Goal: Find specific page/section: Find specific page/section

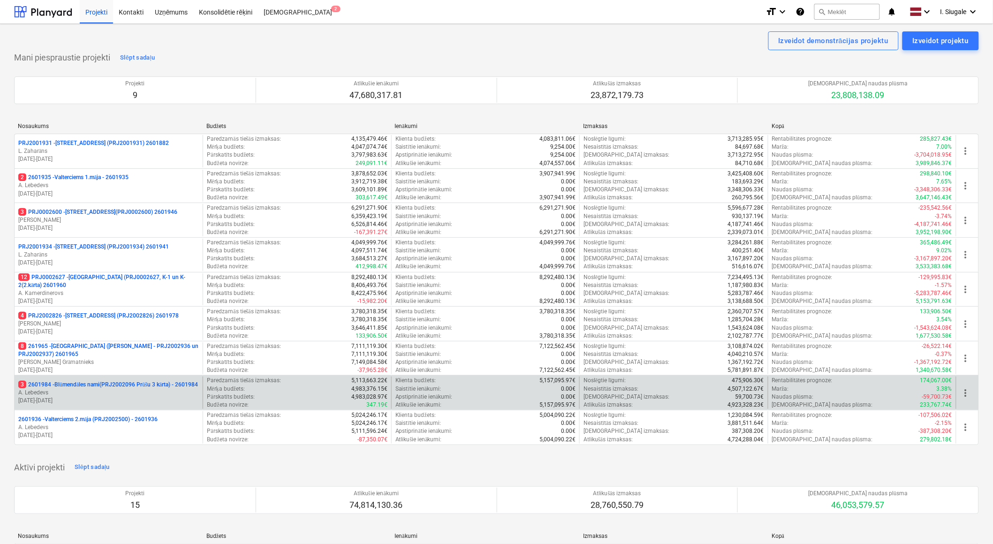
click at [129, 395] on p "A. Lebedevs" at bounding box center [108, 393] width 181 height 8
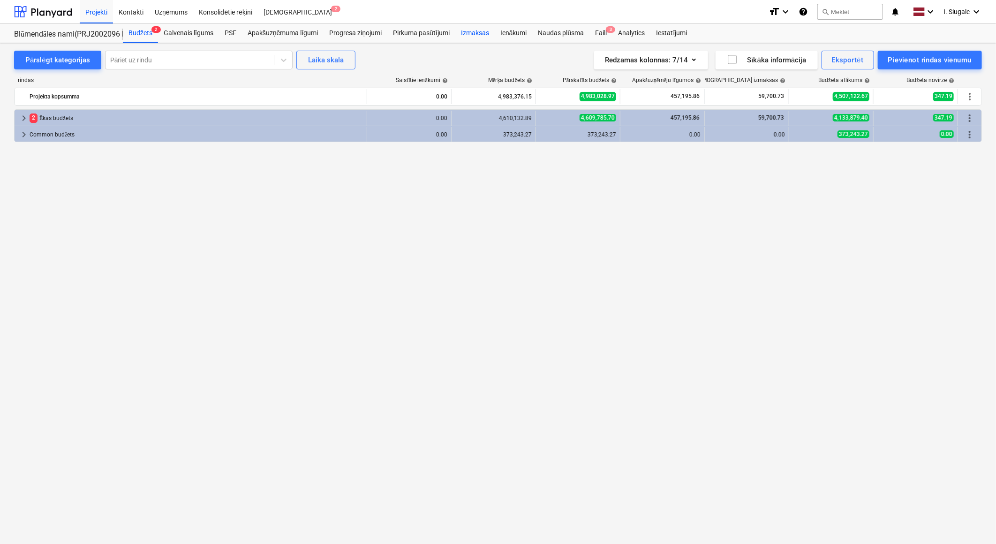
click at [479, 30] on div "Izmaksas" at bounding box center [474, 33] width 39 height 19
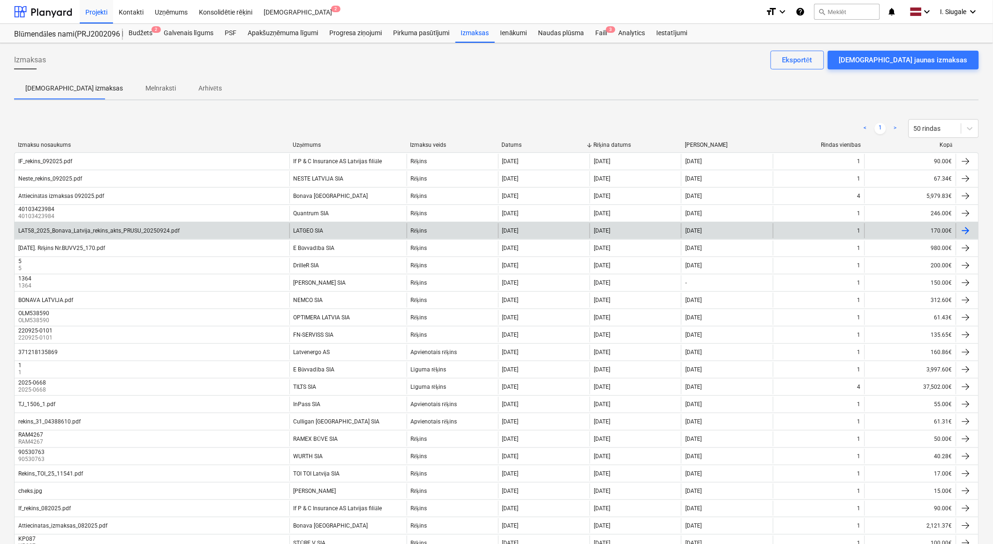
click at [348, 227] on div "LATGEO SIA" at bounding box center [347, 230] width 117 height 15
